Goal: Task Accomplishment & Management: Manage account settings

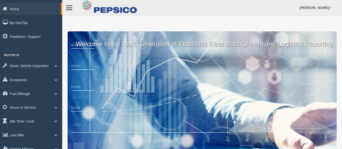
click at [187, 15] on div "William Bracamonte Feedback/Support Log Off" at bounding box center [202, 8] width 280 height 16
click at [309, 11] on link "[PERSON_NAME]" at bounding box center [315, 7] width 37 height 15
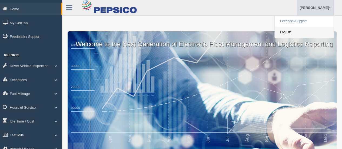
click at [302, 34] on link "Log Off" at bounding box center [304, 32] width 59 height 11
click at [315, 6] on link "[PERSON_NAME]" at bounding box center [315, 7] width 37 height 15
click at [312, 8] on link "[PERSON_NAME]" at bounding box center [315, 7] width 37 height 15
click at [283, 37] on link "Log Off" at bounding box center [304, 32] width 59 height 11
